Goal: Information Seeking & Learning: Learn about a topic

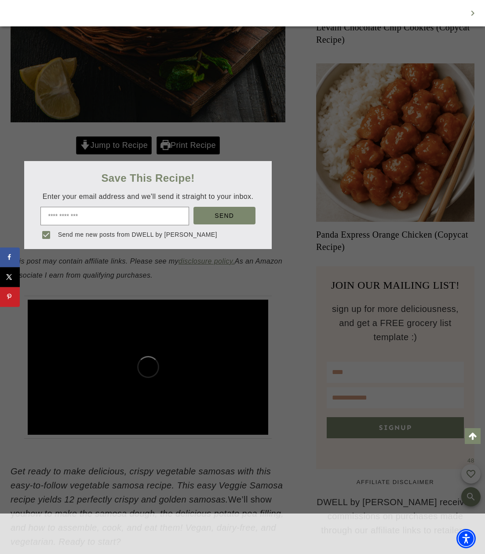
scroll to position [576, 0]
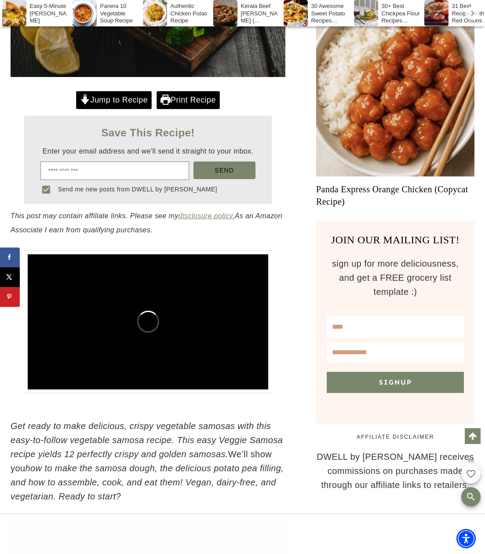
click at [108, 91] on link "Jump to Recipe" at bounding box center [114, 100] width 76 height 18
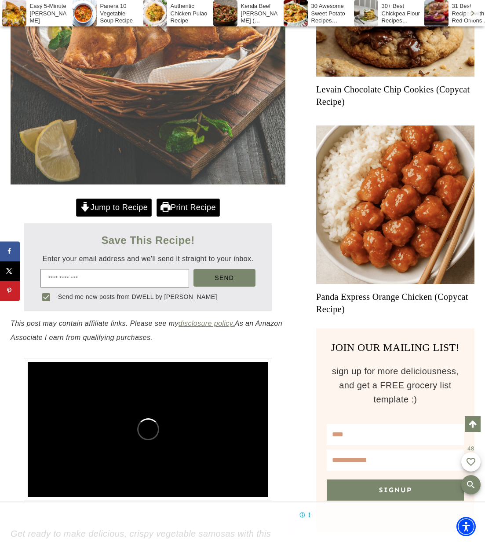
scroll to position [514, 0]
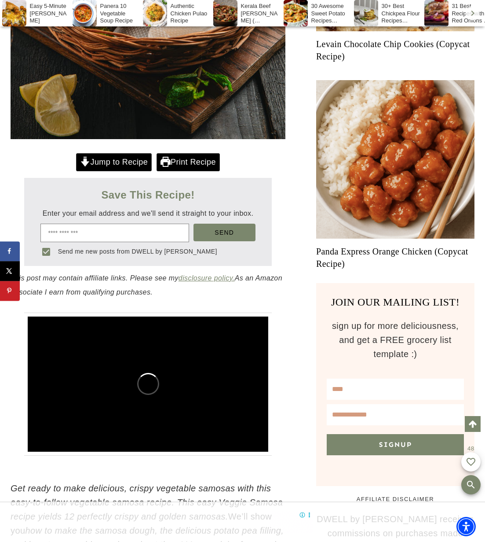
click at [198, 153] on link "Print Recipe" at bounding box center [188, 162] width 63 height 18
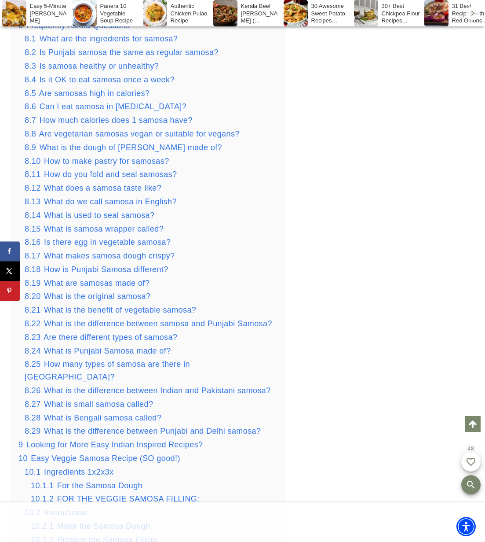
scroll to position [1533, 0]
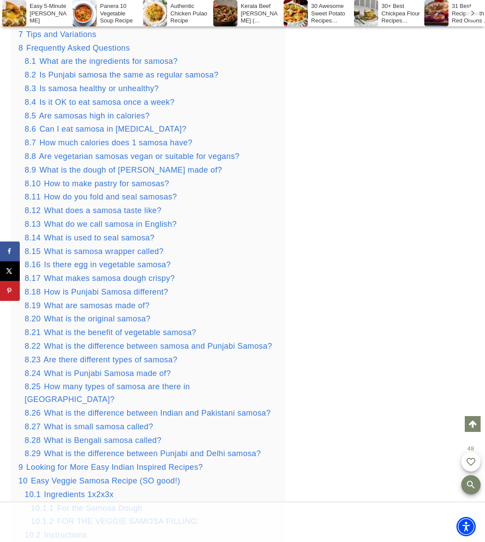
click at [102, 69] on div "8.2 Is Punjabi samosa the same as regular samosa?" at bounding box center [151, 75] width 253 height 13
click at [100, 84] on span "Is samosa healthy or unhealthy?" at bounding box center [100, 88] width 120 height 9
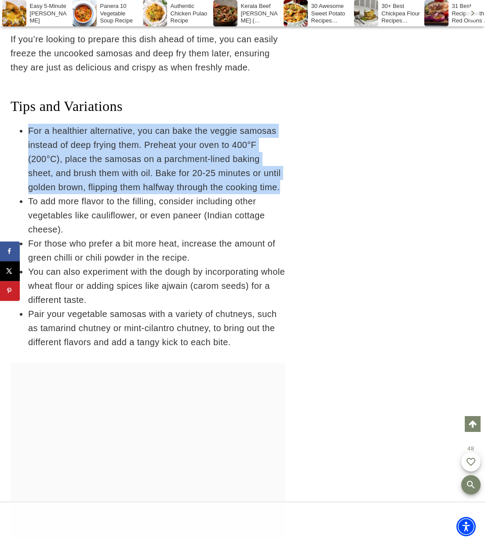
drag, startPoint x: 29, startPoint y: 88, endPoint x: 253, endPoint y: 147, distance: 231.9
click at [253, 147] on li "For a healthier alternative, you can bake the veggie samosas instead of deep fr…" at bounding box center [156, 159] width 257 height 70
copy li "For a healthier alternative, you can bake the veggie samosas instead of deep fr…"
